Goal: Browse casually

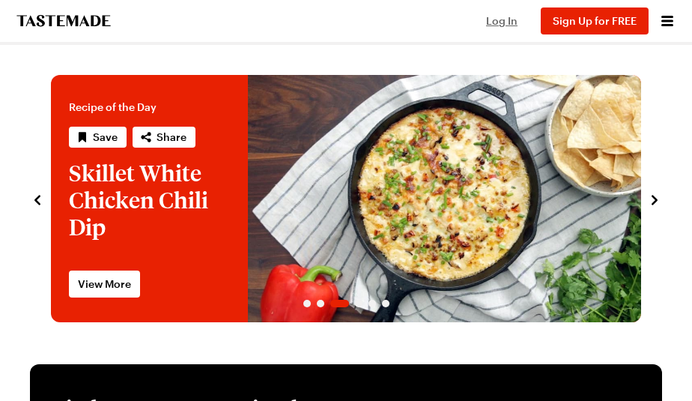
click at [517, 19] on span "Log In" at bounding box center [501, 20] width 31 height 13
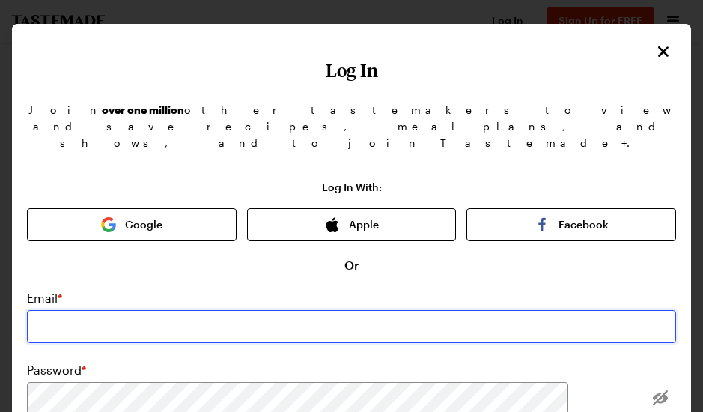
click at [174, 310] on input "email" at bounding box center [351, 326] width 649 height 33
type input "navywife9304@aol.com"
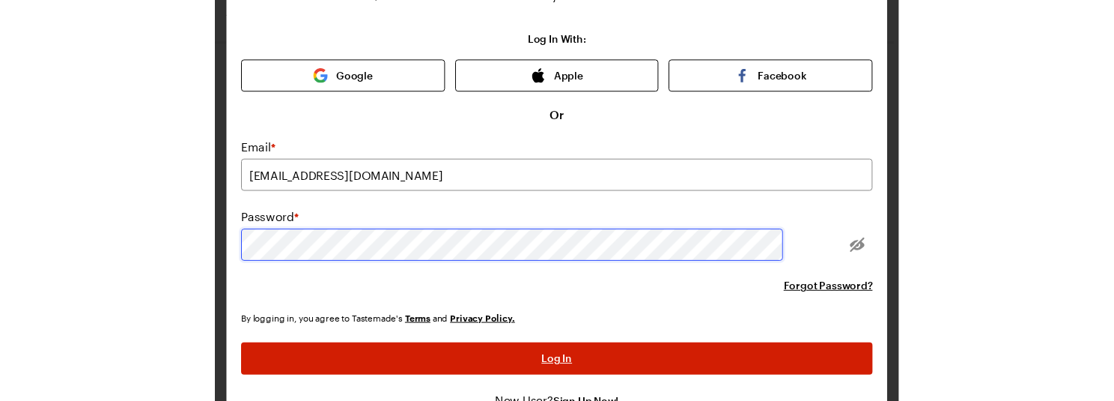
scroll to position [150, 0]
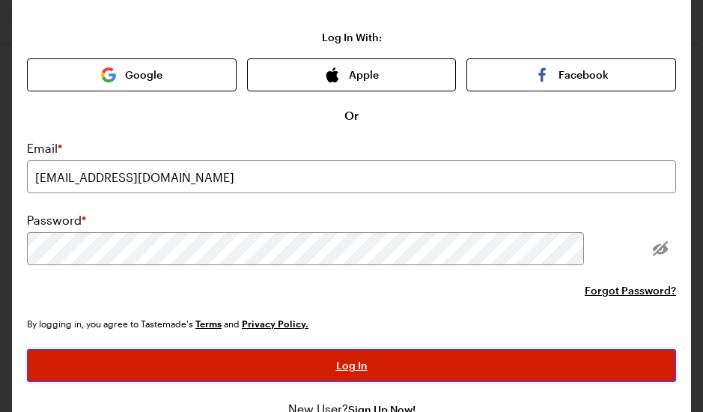
click at [257, 349] on button "Log In" at bounding box center [351, 365] width 649 height 33
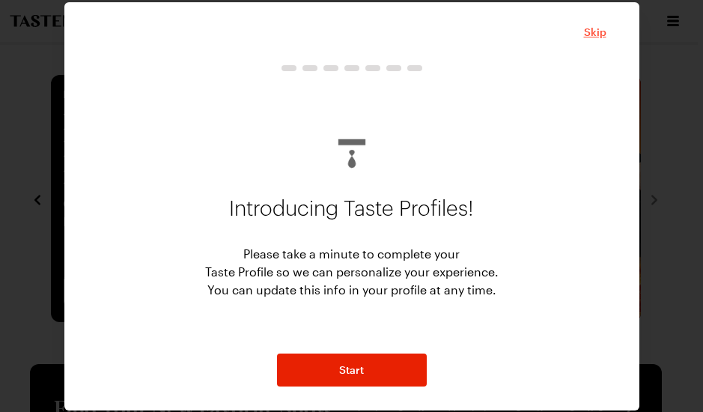
click at [598, 35] on span "Skip" at bounding box center [595, 32] width 22 height 15
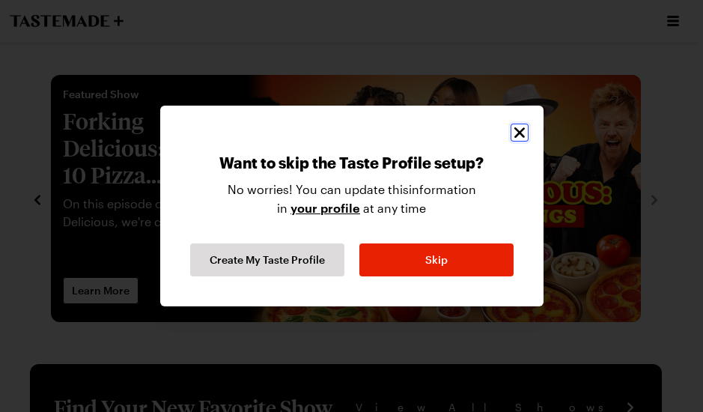
click at [523, 127] on icon "Close" at bounding box center [520, 133] width 18 height 18
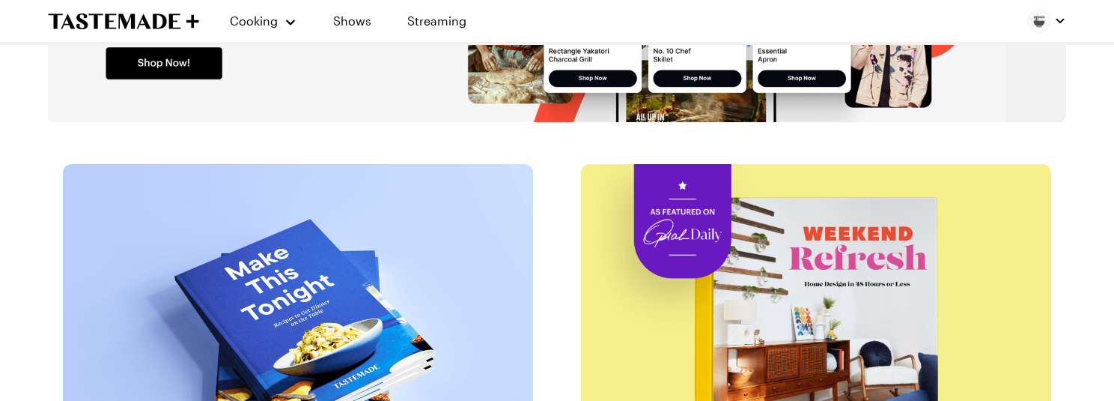
scroll to position [2696, 0]
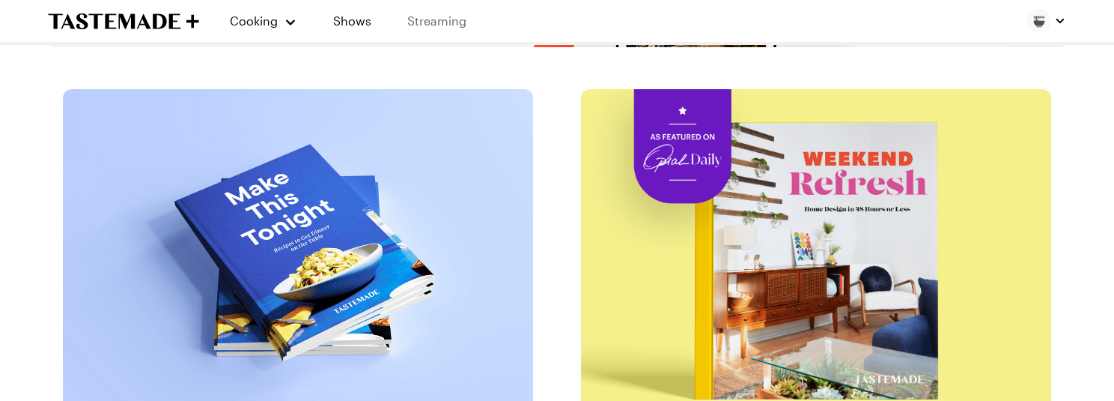
click at [435, 19] on link "Streaming" at bounding box center [436, 21] width 89 height 42
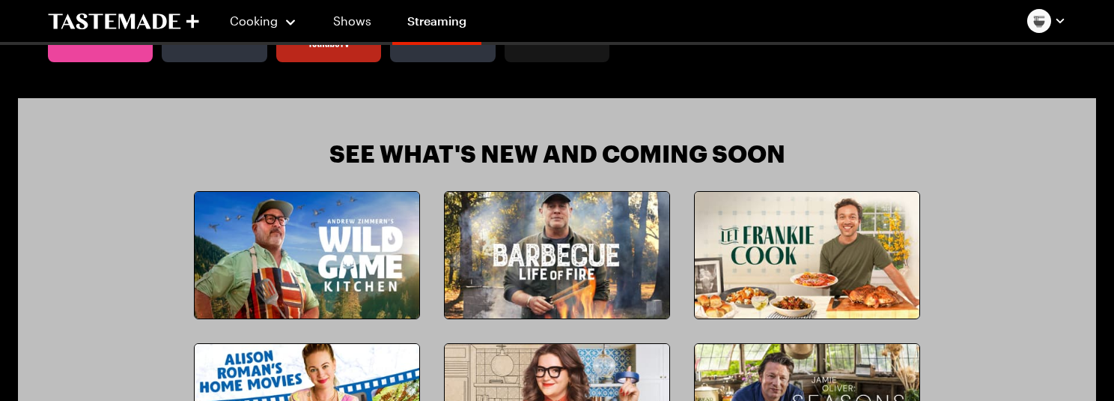
scroll to position [1348, 0]
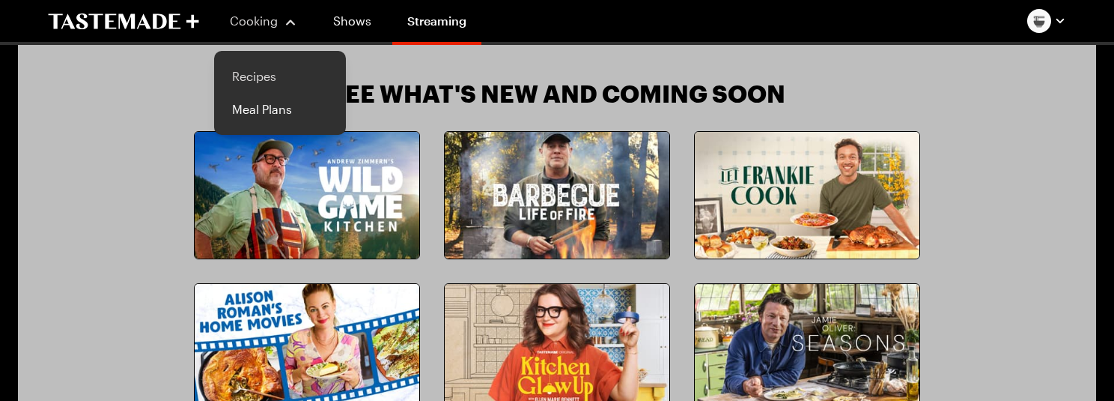
click at [261, 76] on link "Recipes" at bounding box center [280, 76] width 114 height 33
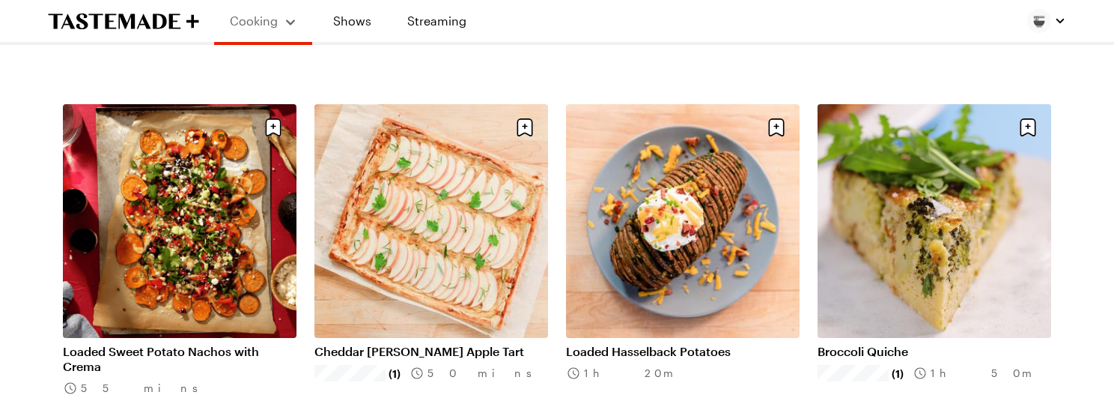
scroll to position [899, 0]
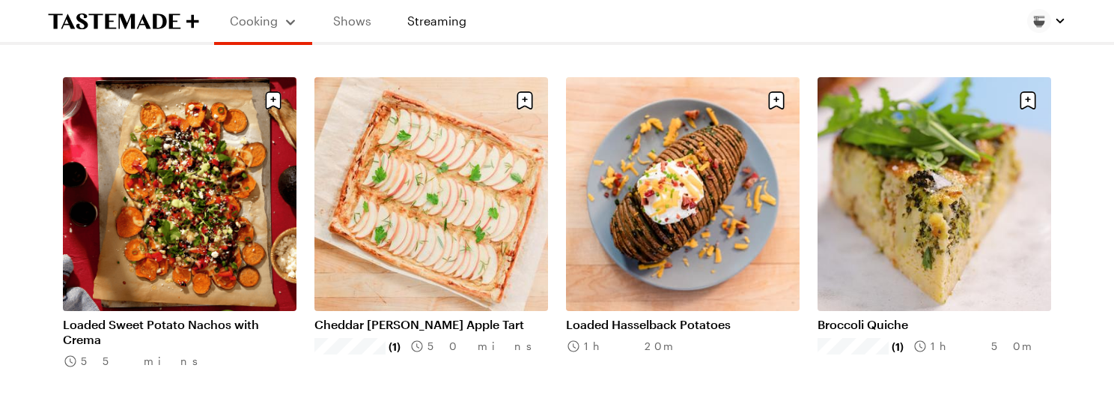
click at [356, 22] on link "Shows" at bounding box center [352, 21] width 68 height 42
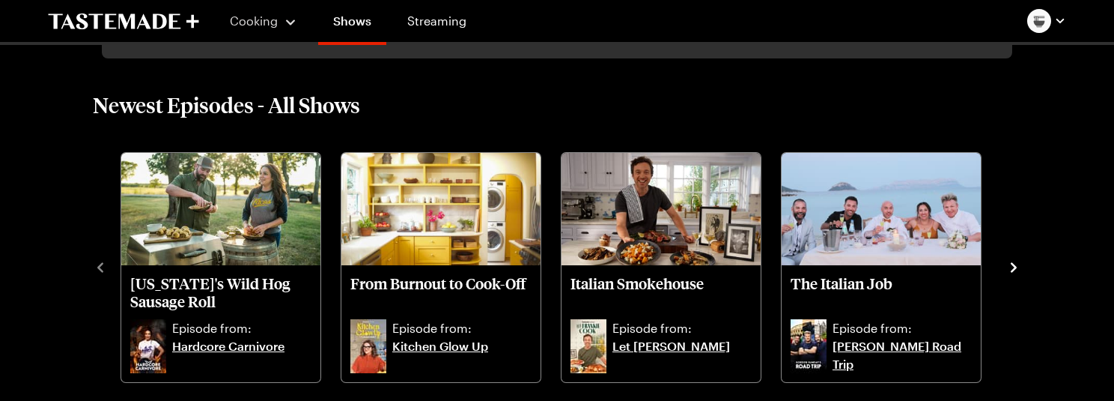
scroll to position [374, 0]
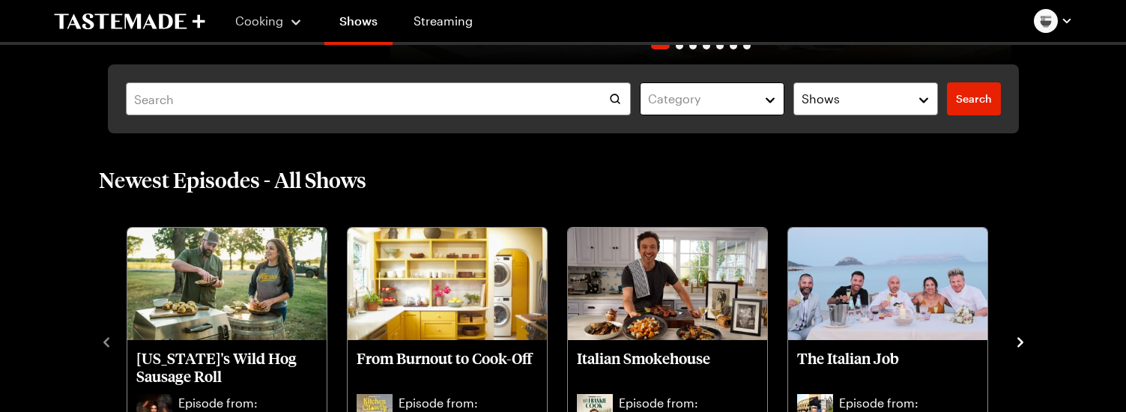
click at [691, 100] on div "Category" at bounding box center [701, 99] width 106 height 18
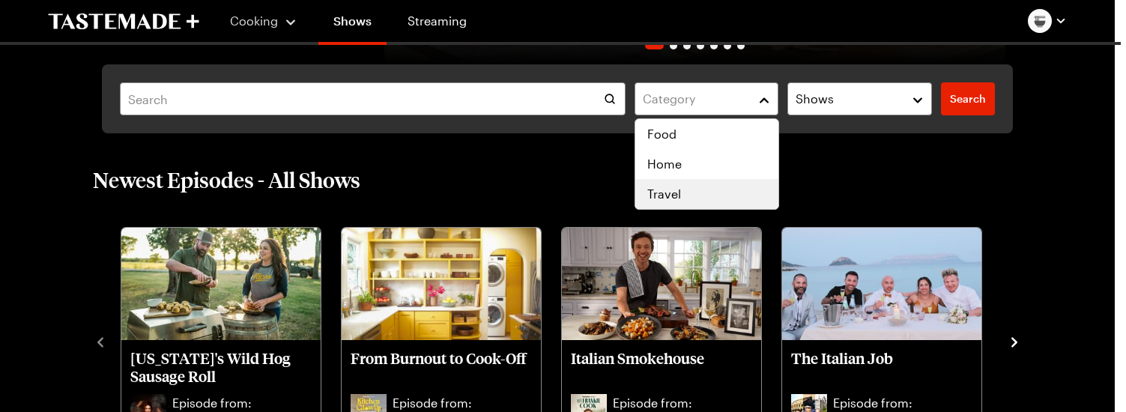
click at [691, 197] on div "Travel" at bounding box center [706, 194] width 119 height 18
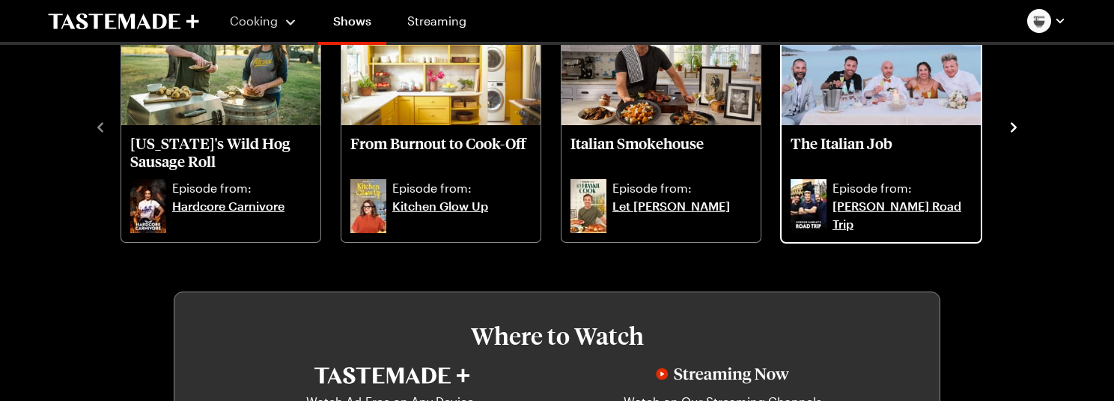
scroll to position [749, 0]
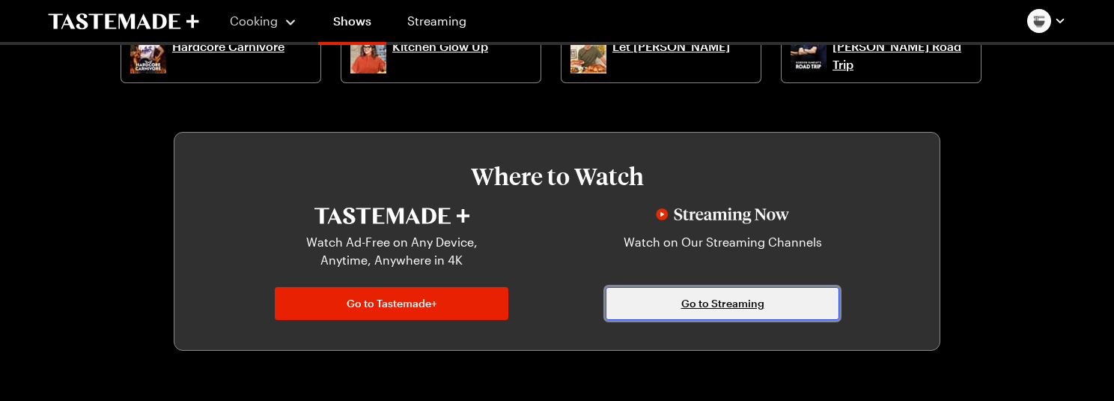
click at [691, 300] on link "Go to Streaming" at bounding box center [723, 303] width 234 height 33
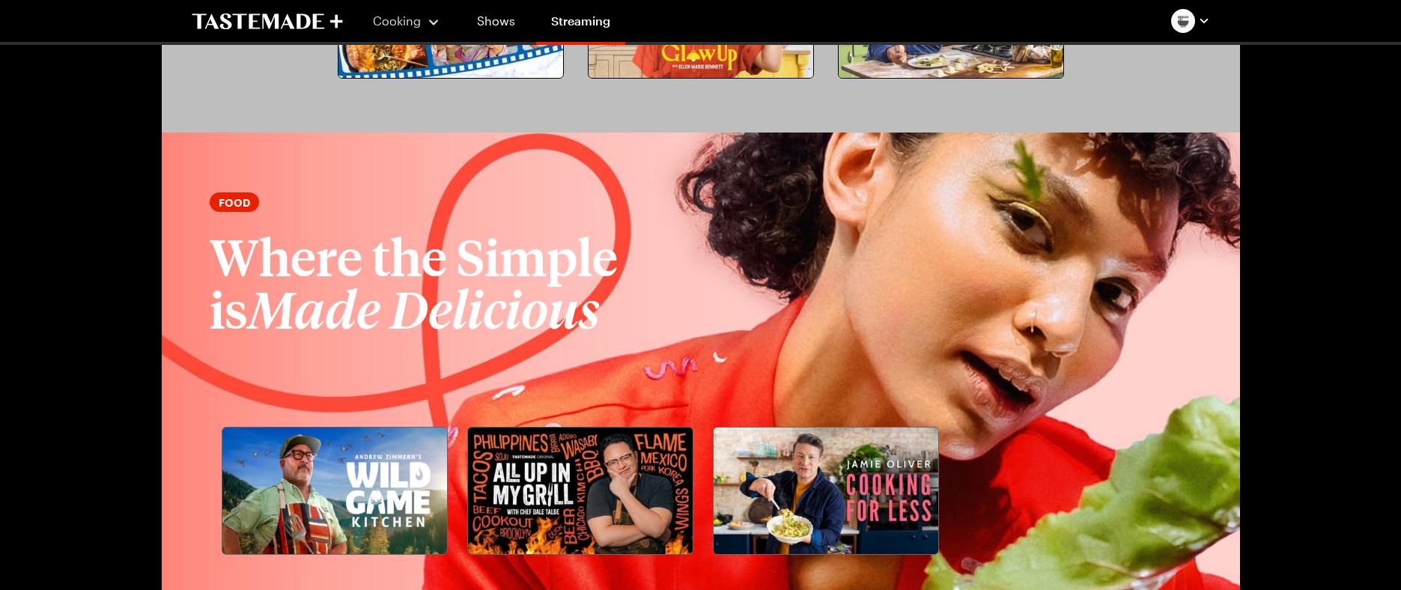
scroll to position [1699, 0]
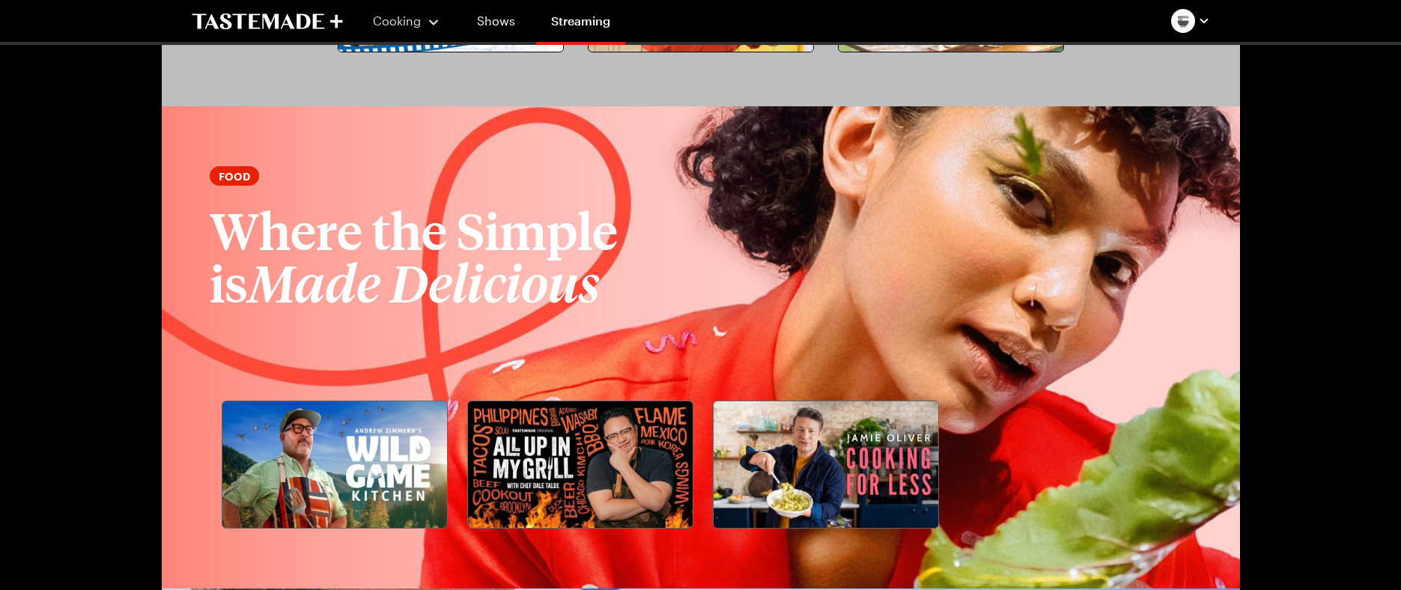
click at [573, 400] on img at bounding box center [580, 464] width 225 height 127
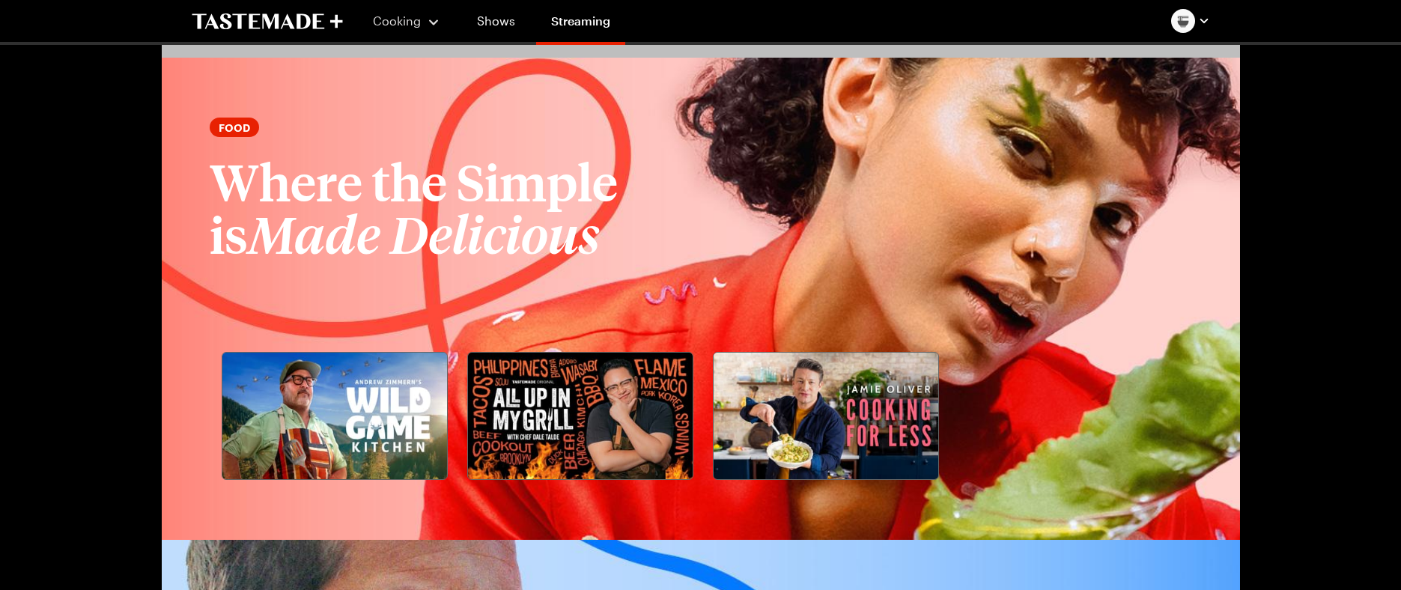
scroll to position [1774, 0]
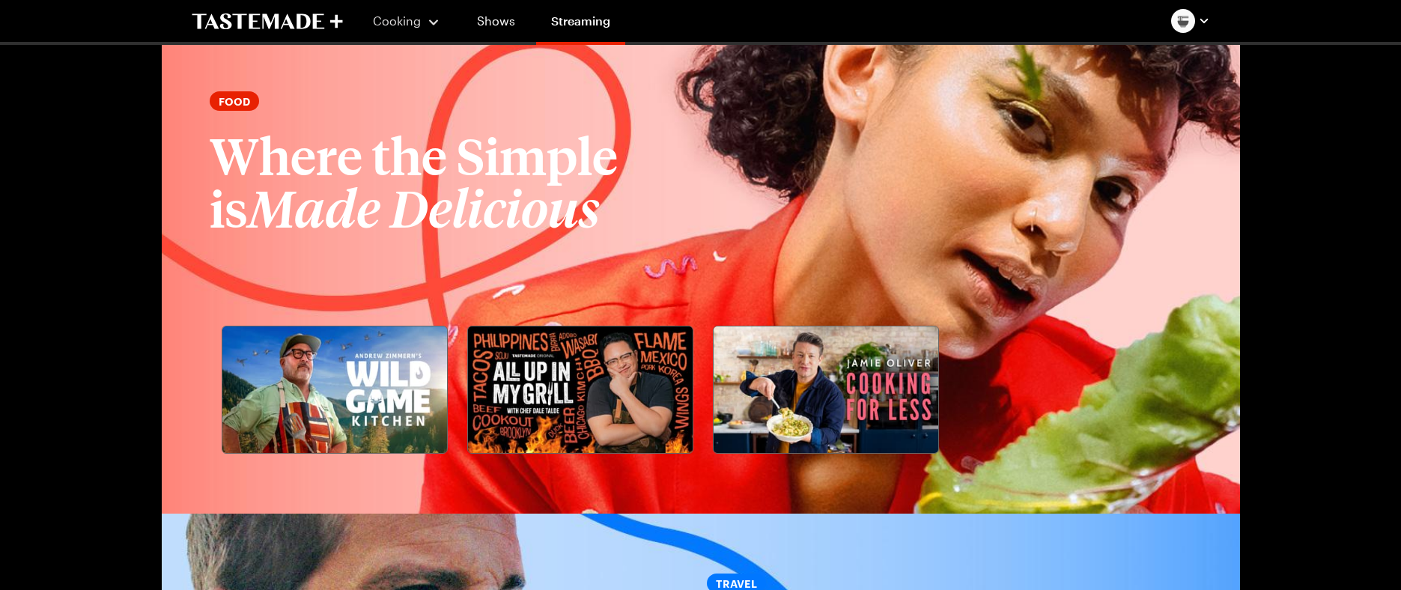
click at [602, 395] on img at bounding box center [580, 389] width 225 height 127
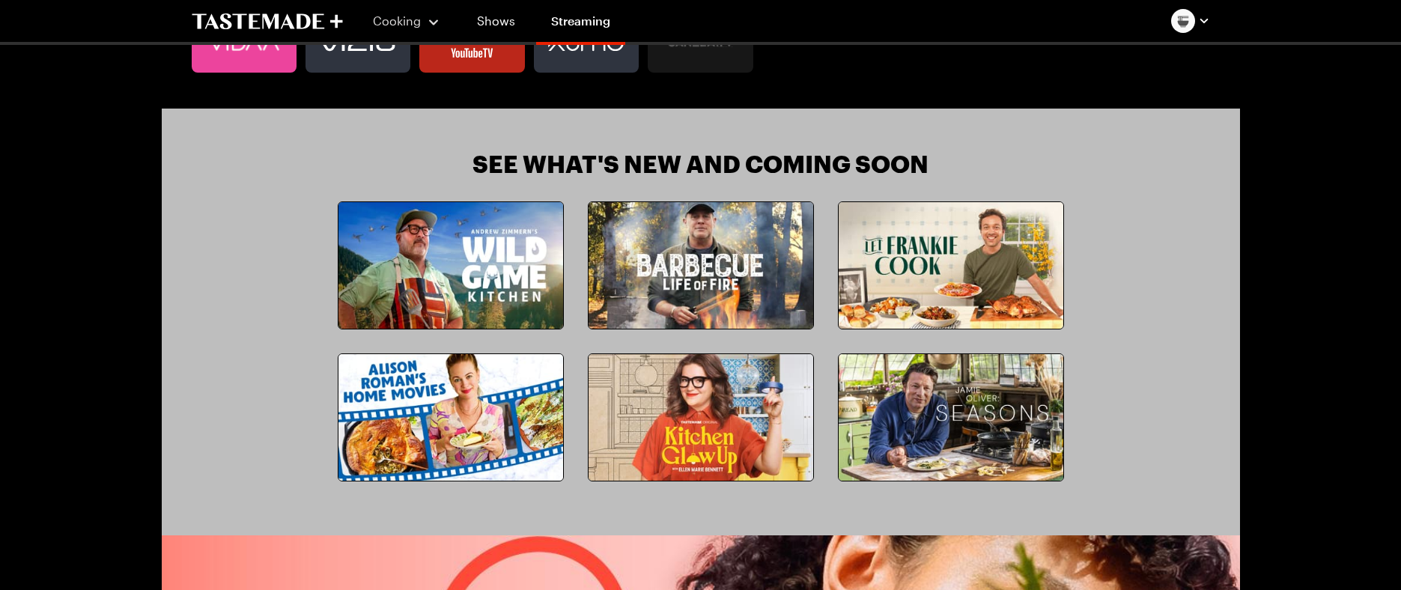
scroll to position [1100, 0]
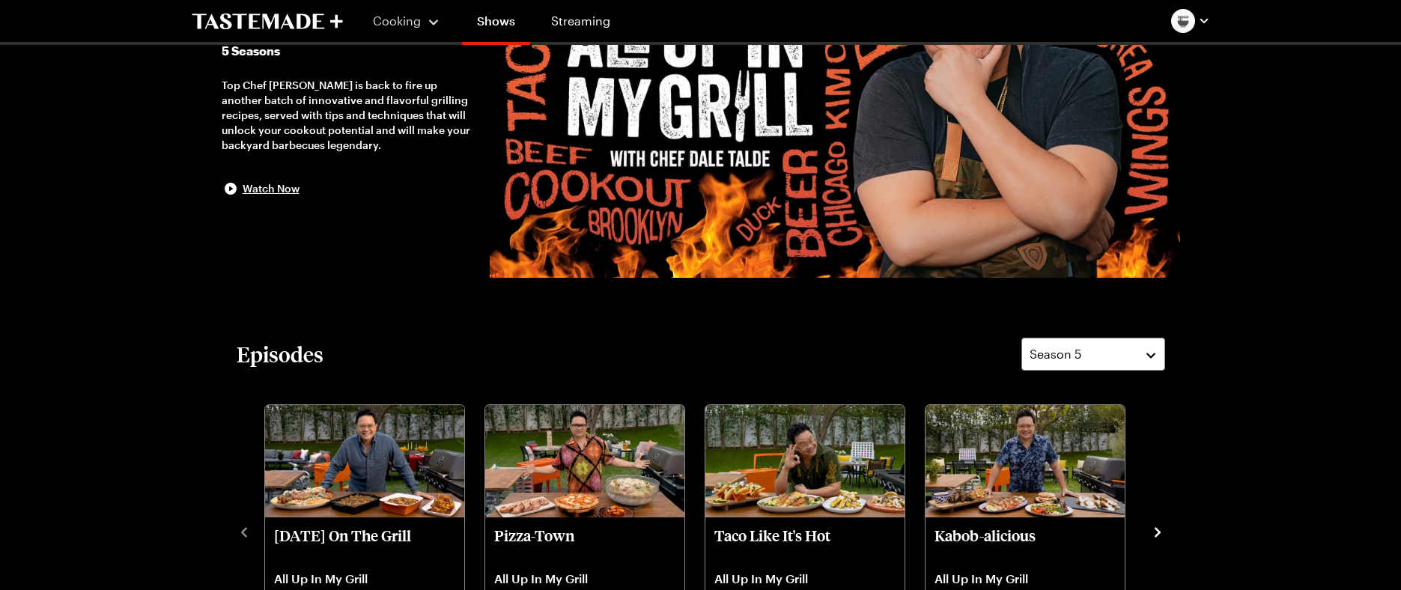
scroll to position [300, 0]
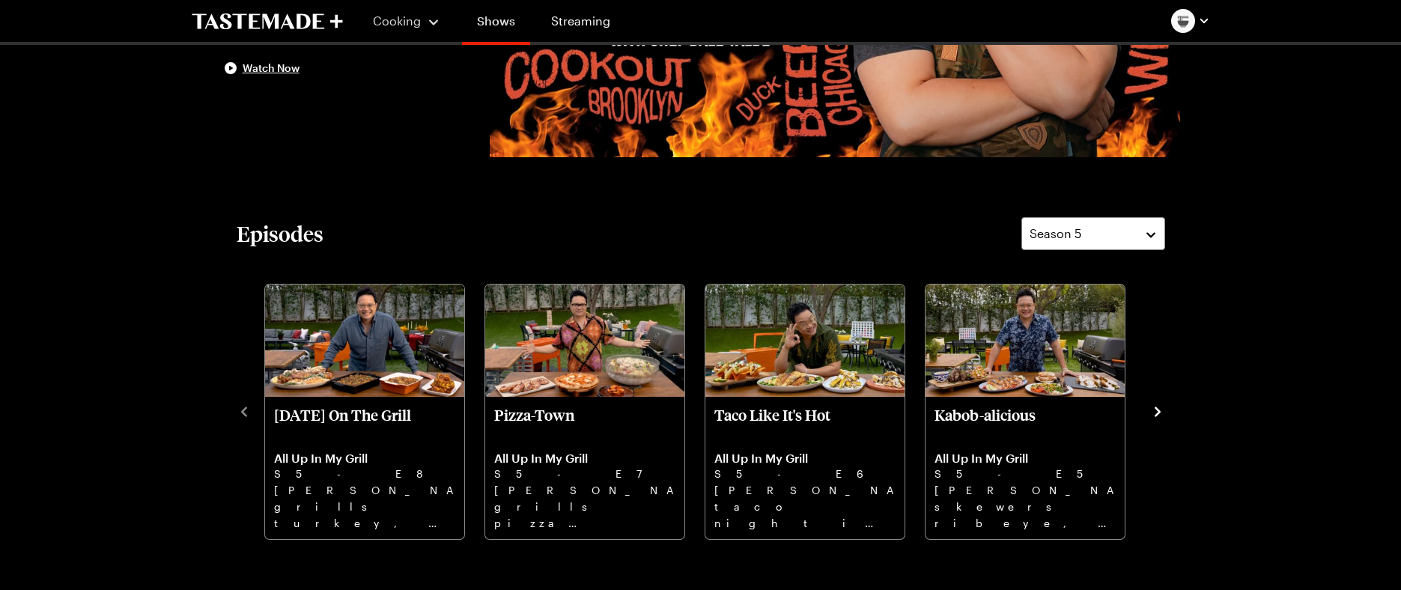
click at [488, 21] on link "Shows" at bounding box center [496, 24] width 68 height 42
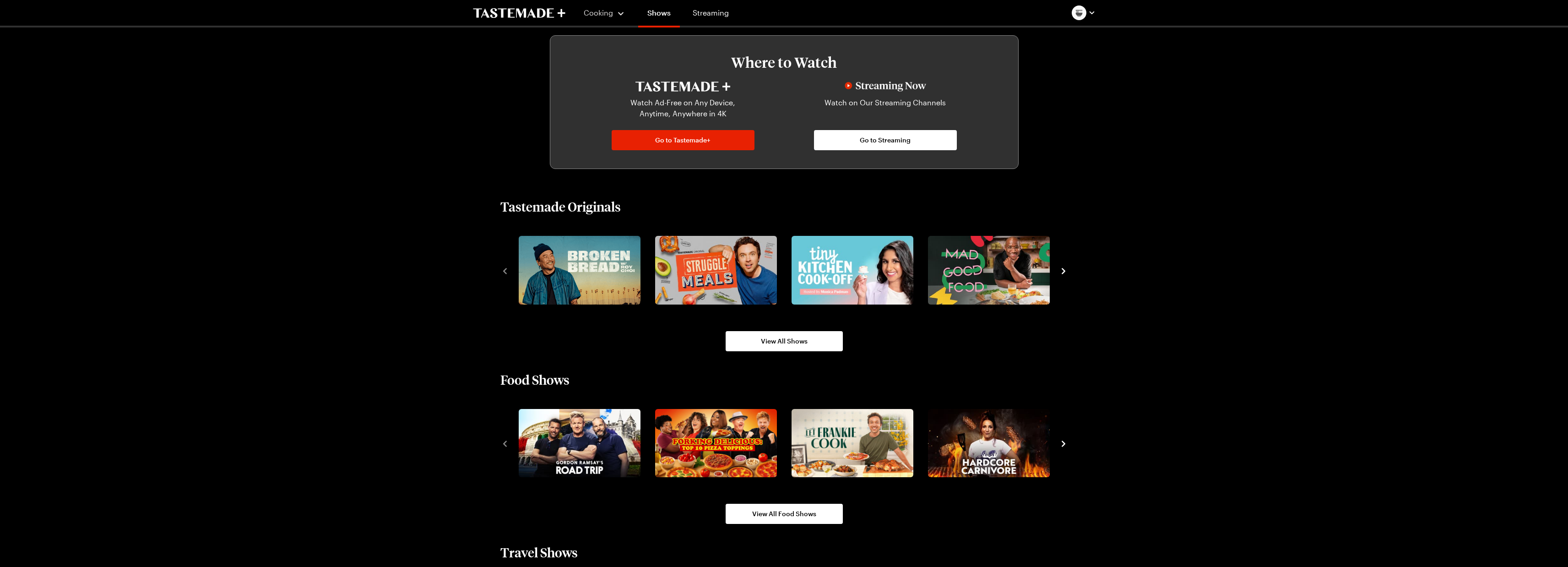
scroll to position [504, 0]
click at [422, 245] on link "View All Shows" at bounding box center [784, 341] width 117 height 20
click at [422, 245] on span "View All Shows" at bounding box center [784, 341] width 46 height 9
click at [422, 245] on icon "navigate to next item" at bounding box center [1063, 270] width 9 height 9
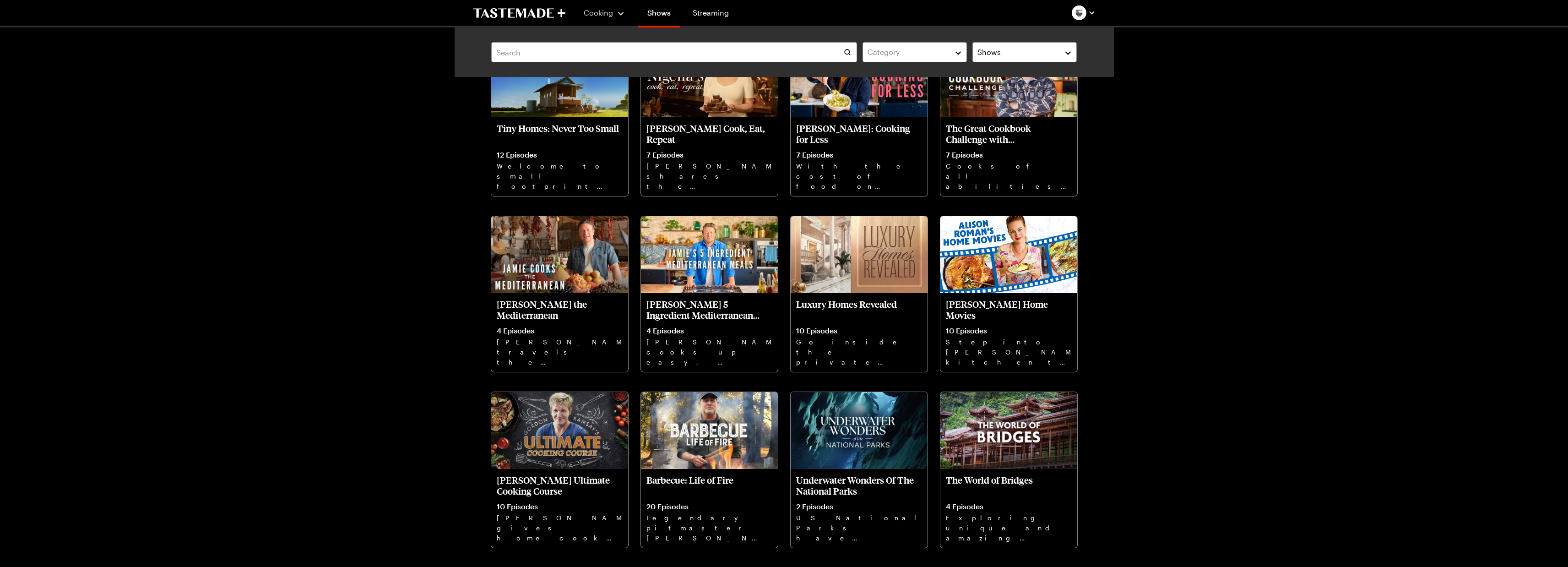
scroll to position [825, 0]
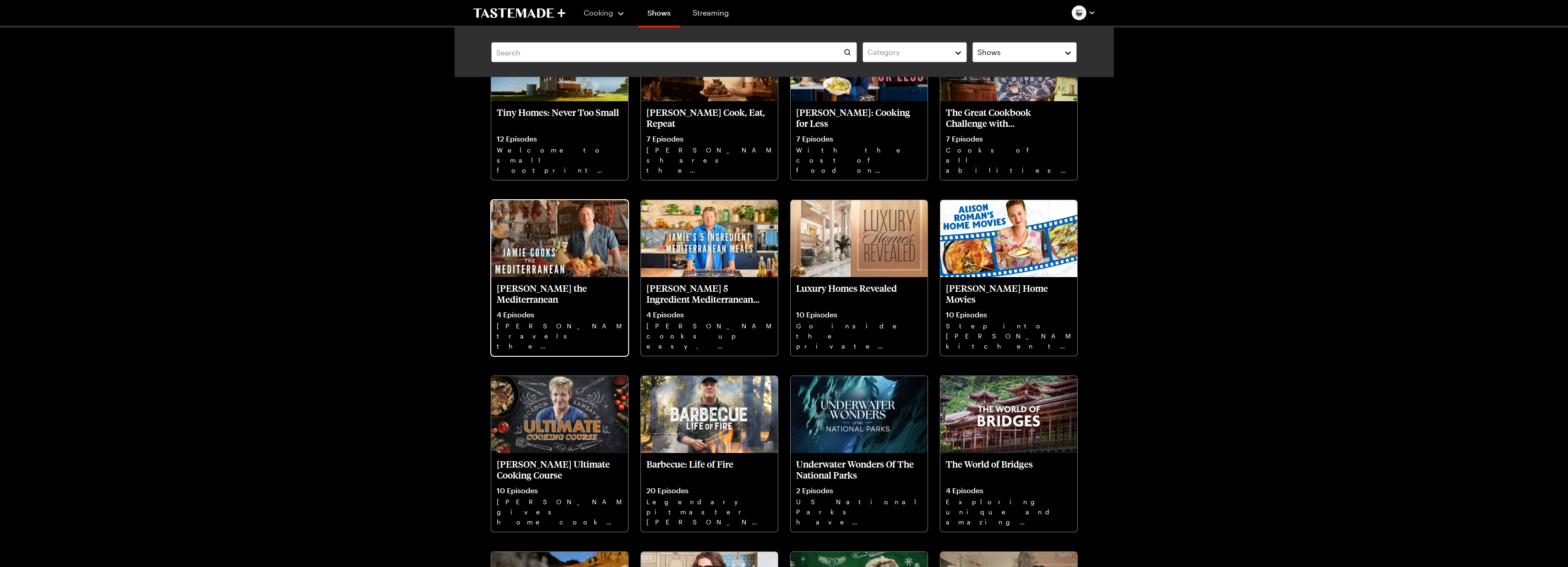
click at [422, 245] on p "Jamie Oliver Cooks the Mediterranean" at bounding box center [559, 294] width 126 height 22
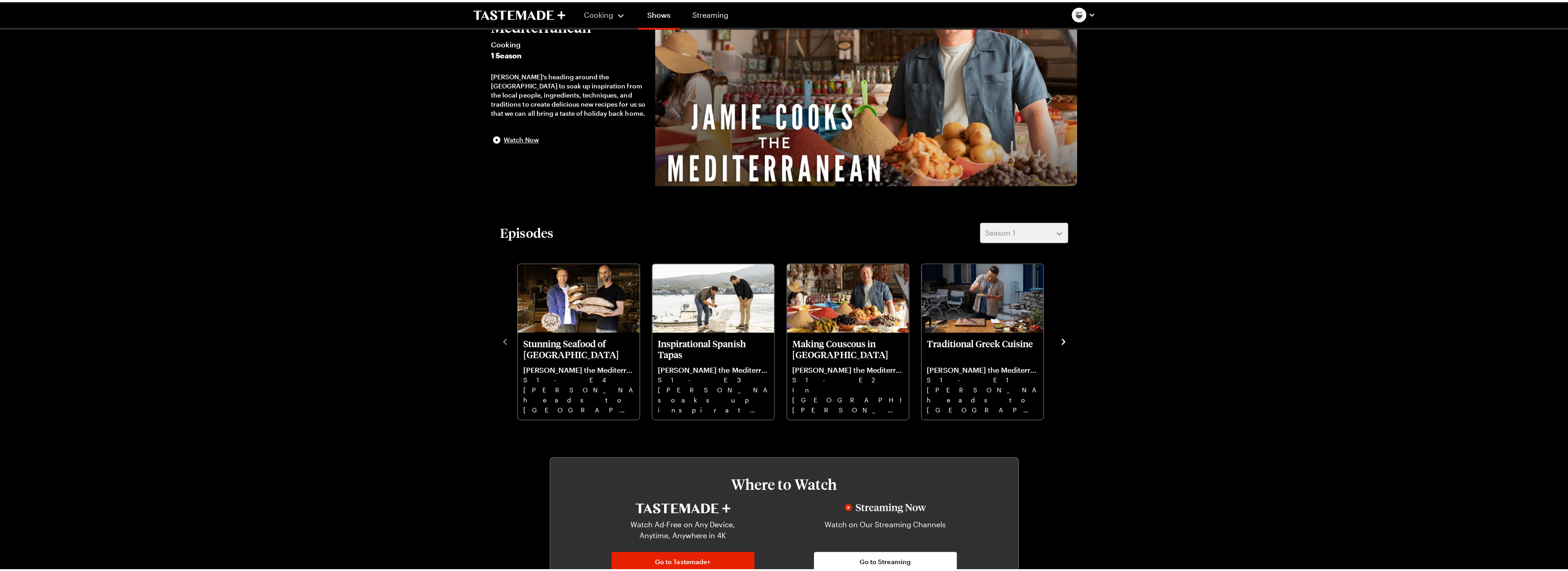
scroll to position [137, 0]
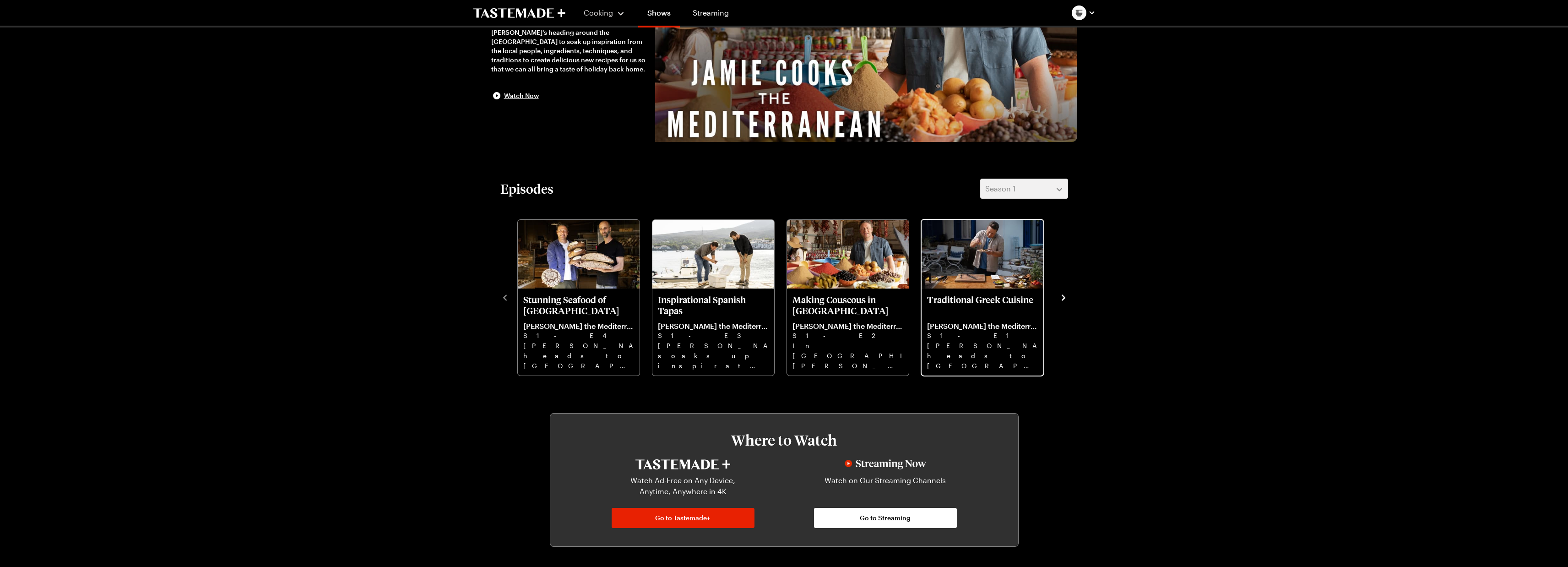
click at [422, 245] on p "Traditional Greek Cuisine" at bounding box center [982, 305] width 111 height 22
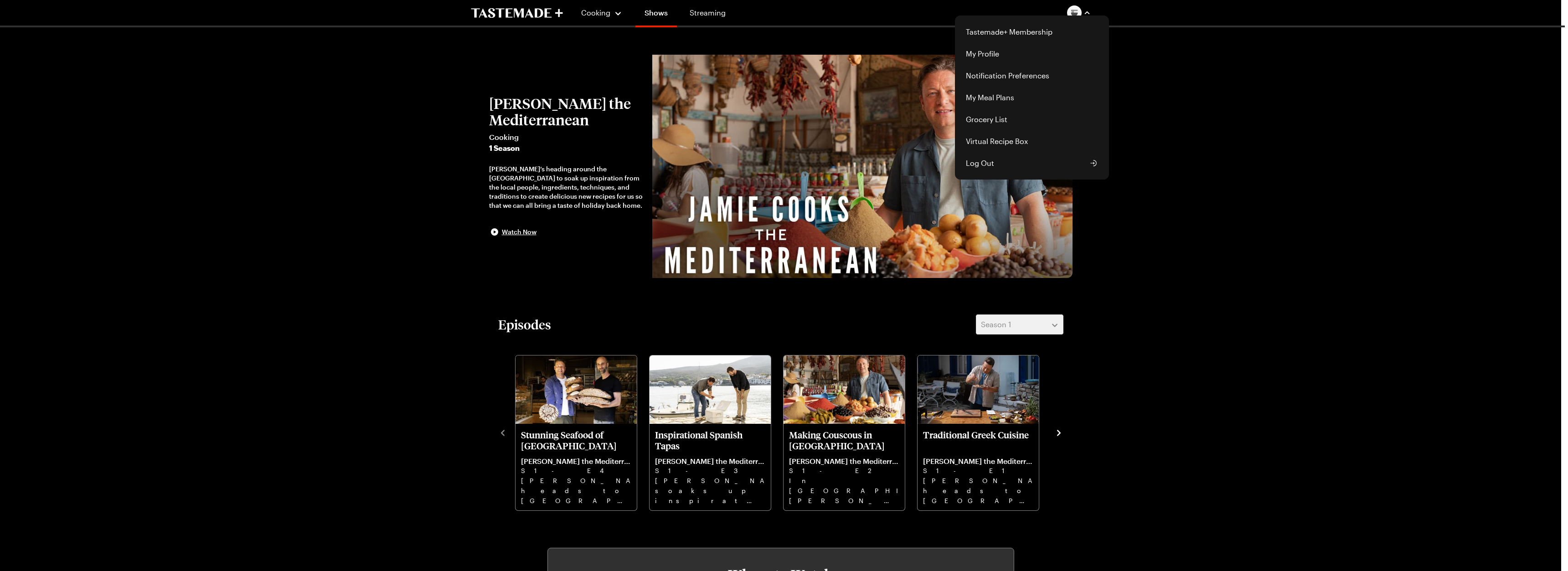
click at [607, 12] on div "Cooking Shows Streaming Tastemade+ Membership My Profile Notification Preferenc…" at bounding box center [781, 13] width 656 height 26
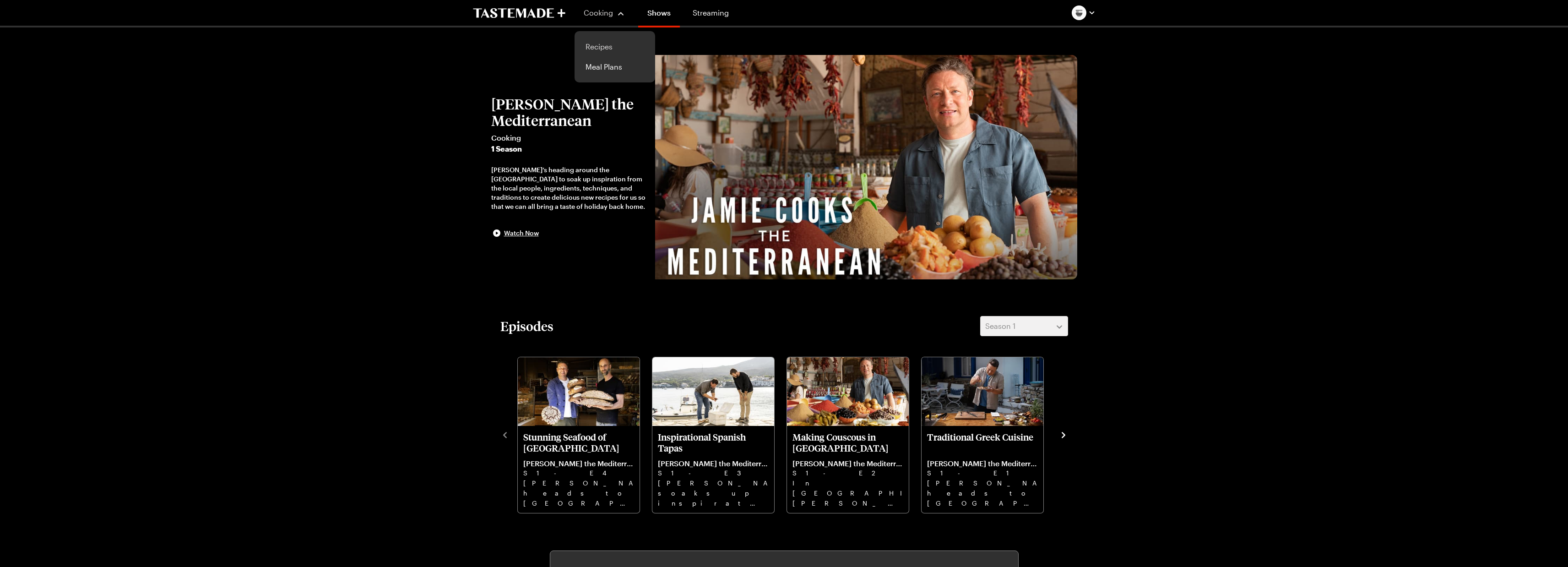
click at [603, 43] on link "Recipes" at bounding box center [615, 46] width 70 height 20
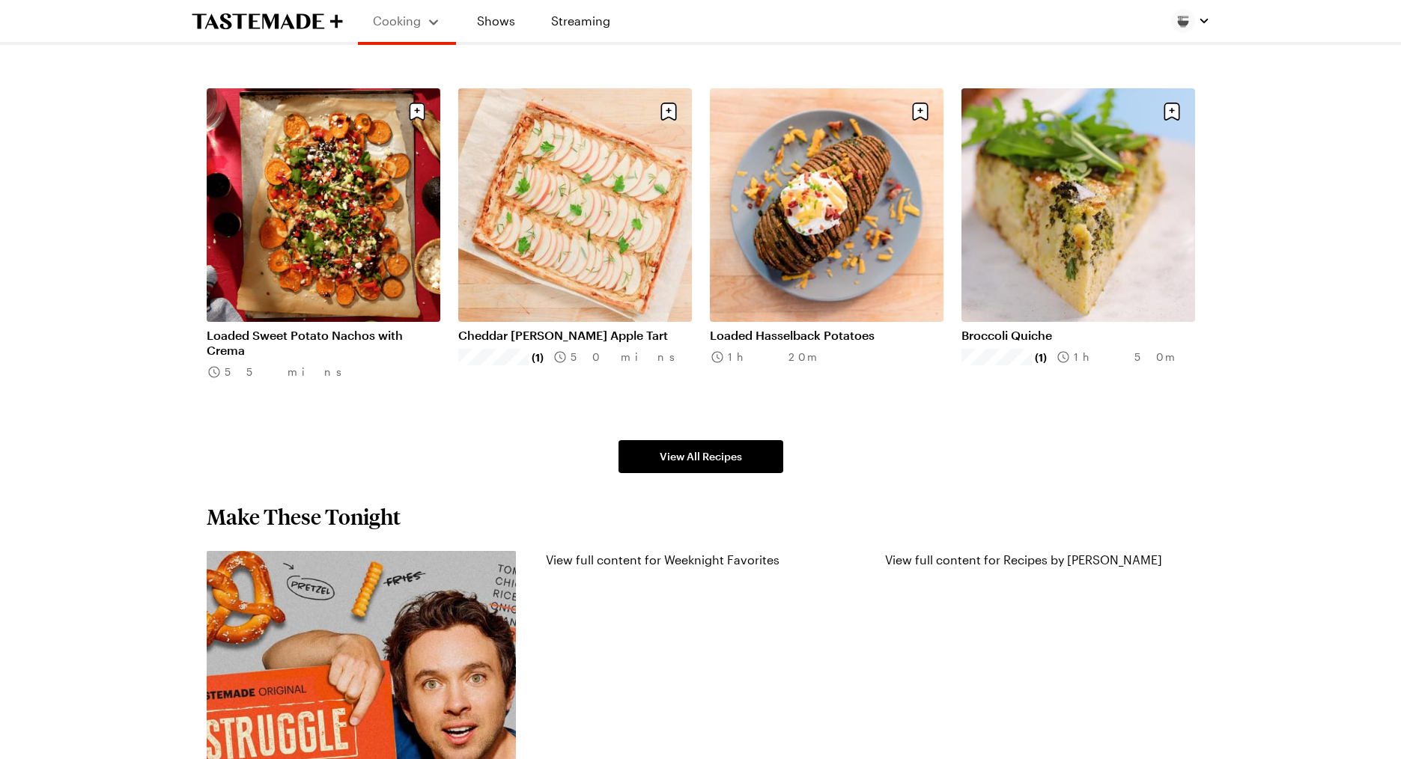
scroll to position [973, 0]
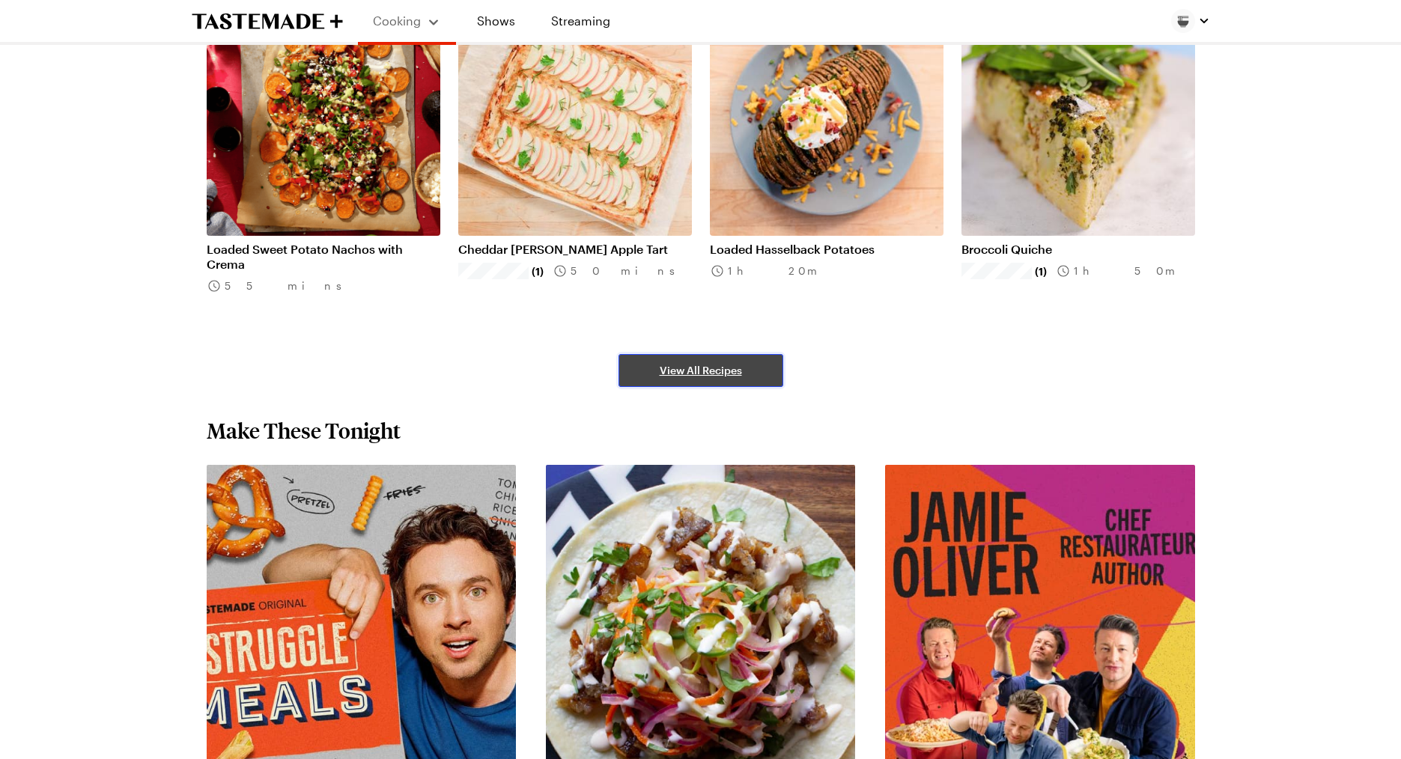
click at [688, 374] on span "View All Recipes" at bounding box center [701, 370] width 82 height 15
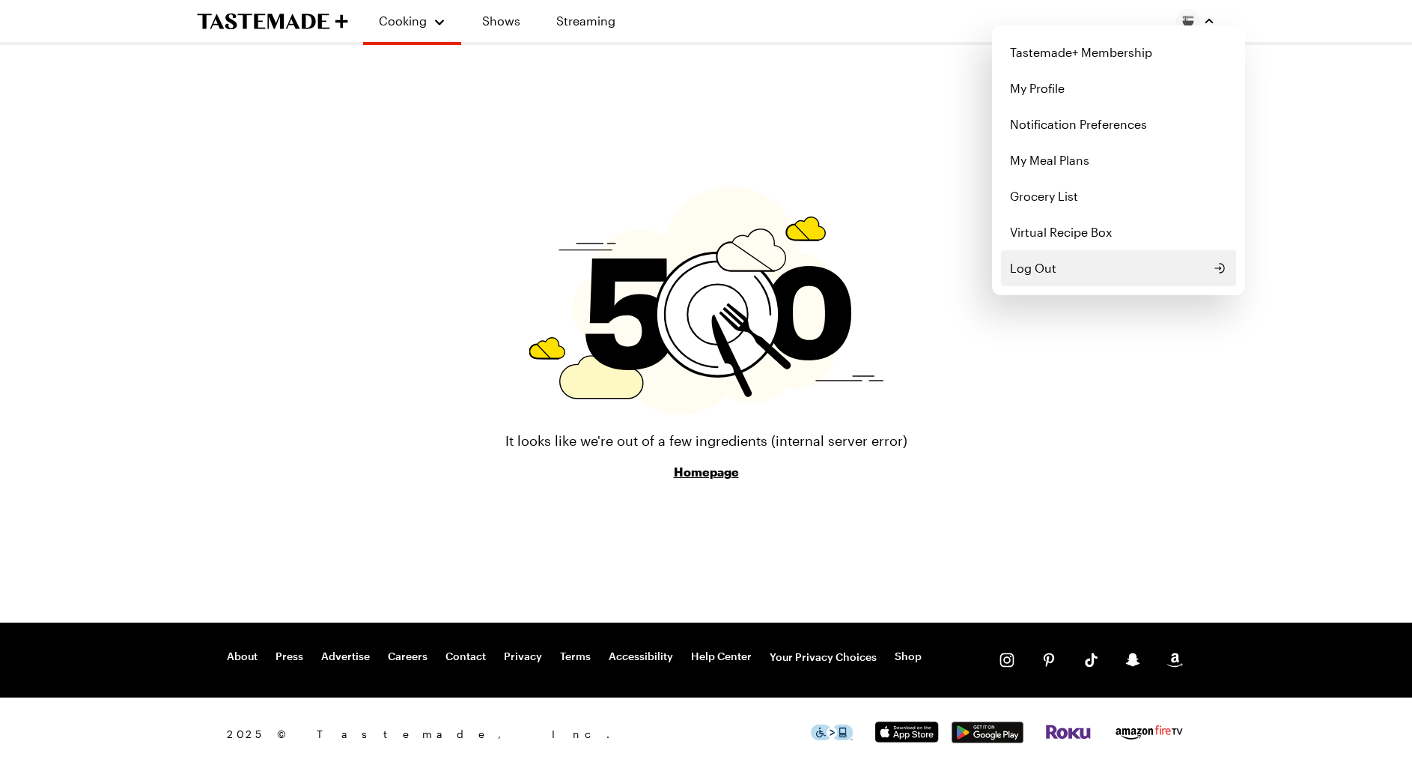
click at [1027, 266] on span "Log Out" at bounding box center [1033, 268] width 46 height 18
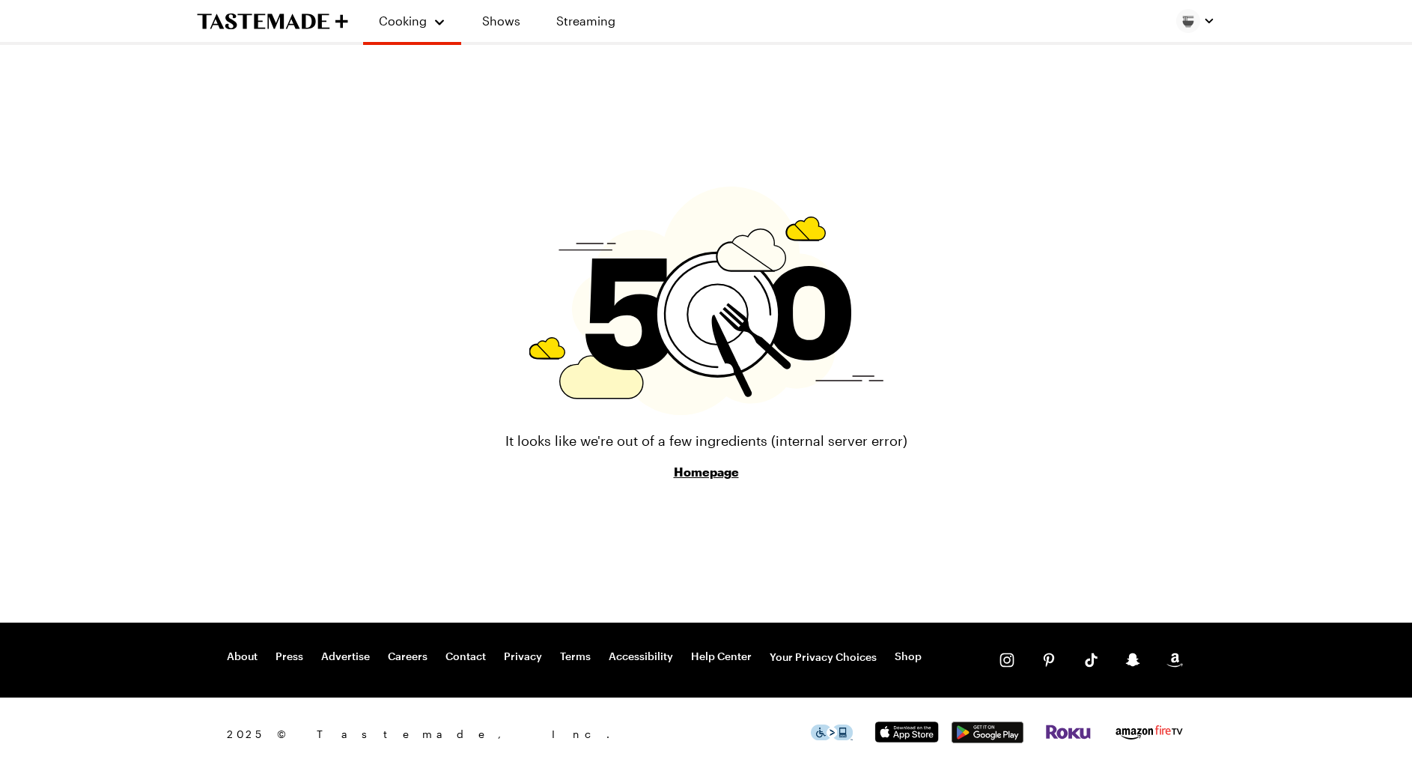
click at [733, 474] on link "Homepage" at bounding box center [706, 472] width 65 height 18
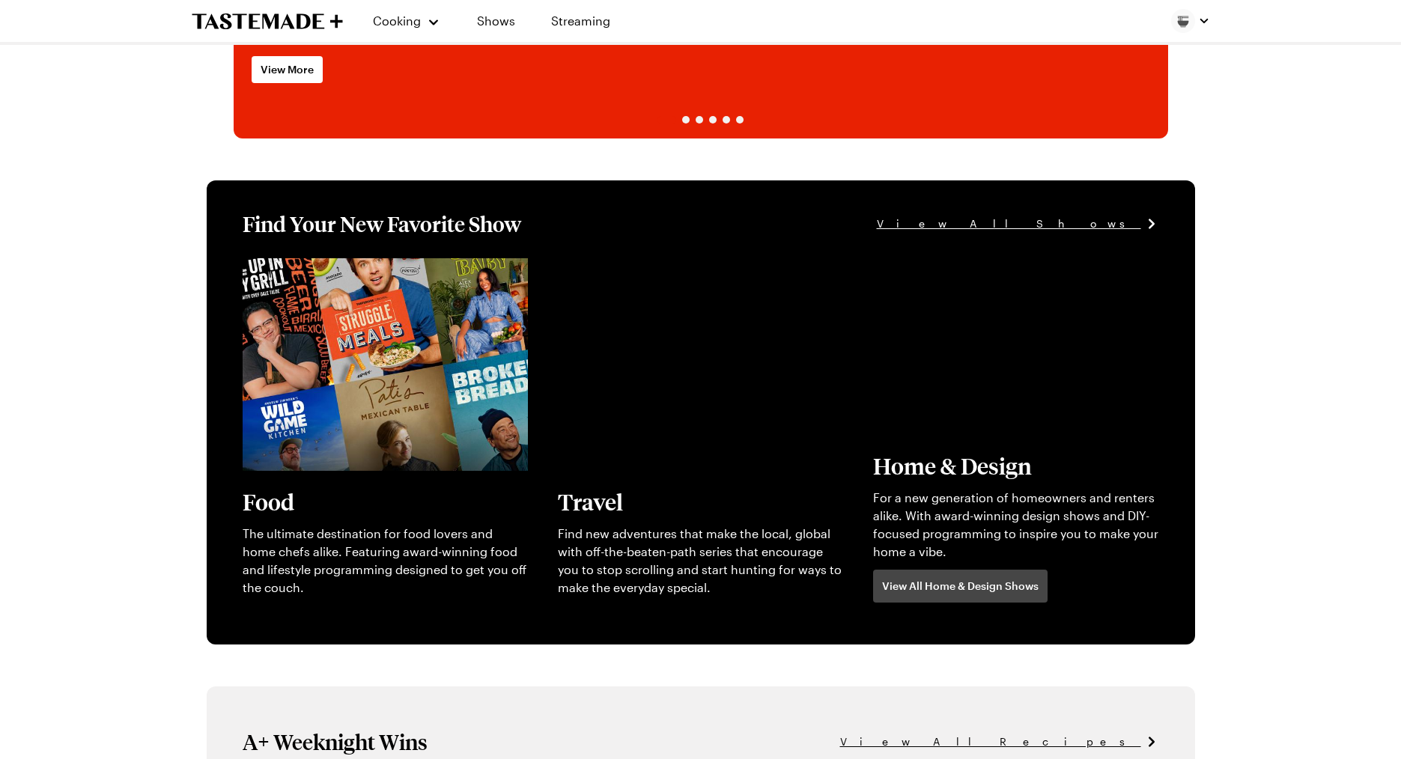
scroll to position [300, 0]
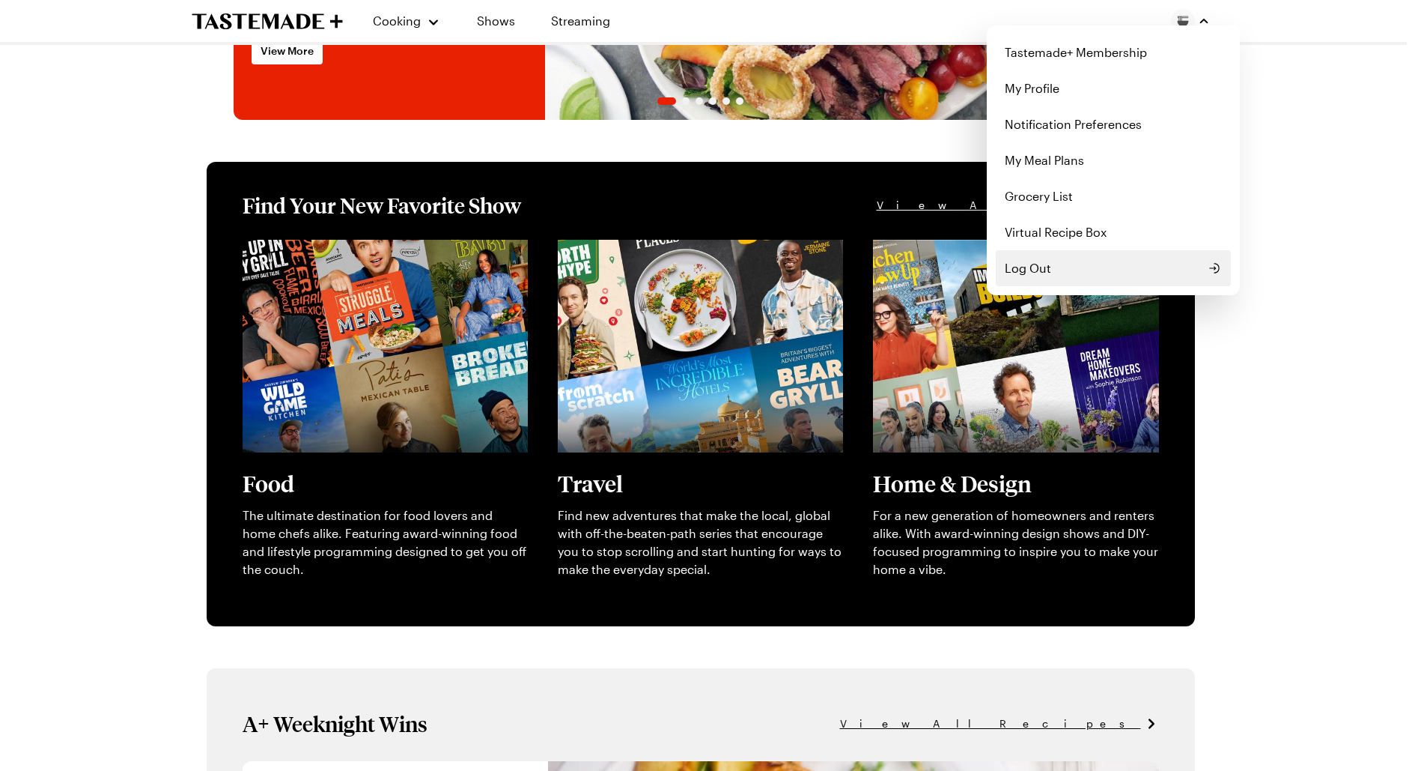
click at [1035, 266] on span "Log Out" at bounding box center [1028, 268] width 46 height 18
